Goal: Information Seeking & Learning: Find specific page/section

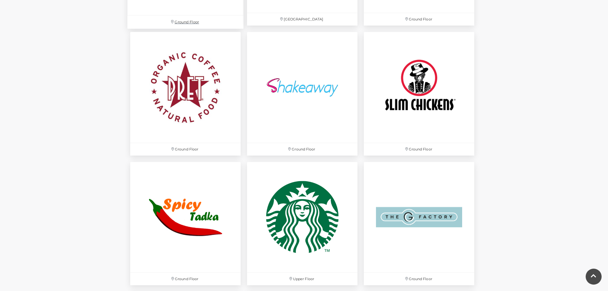
scroll to position [1883, 0]
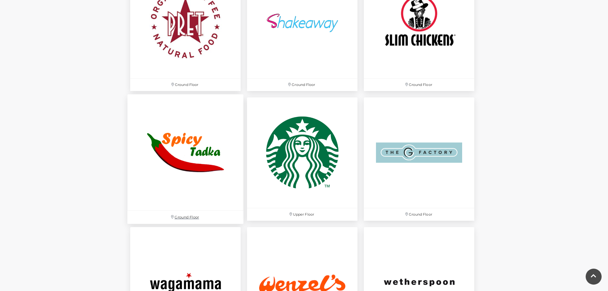
click at [180, 146] on img at bounding box center [185, 152] width 116 height 116
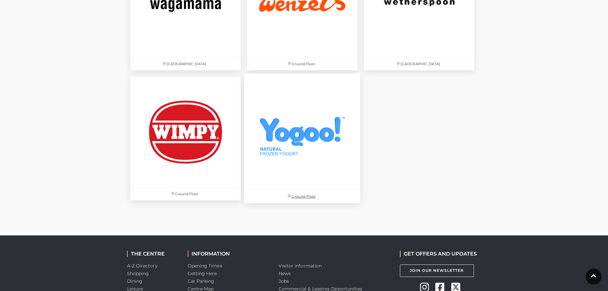
scroll to position [2170, 0]
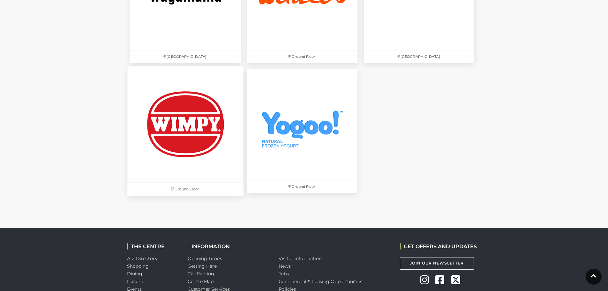
click at [223, 131] on img at bounding box center [185, 124] width 116 height 116
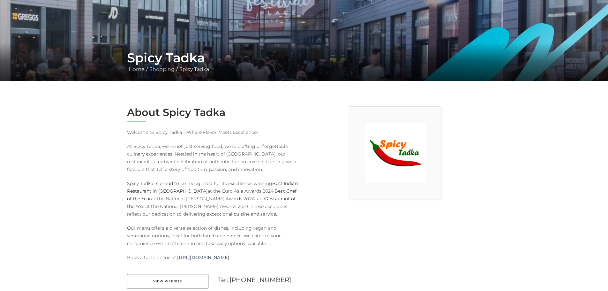
scroll to position [96, 0]
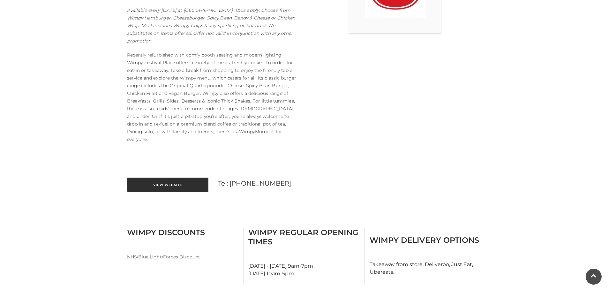
scroll to position [255, 0]
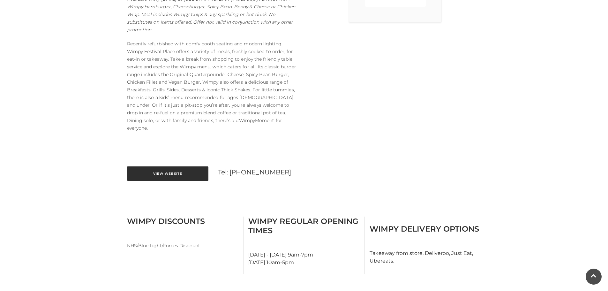
click at [181, 166] on link "View Website" at bounding box center [167, 173] width 81 height 14
